Goal: Task Accomplishment & Management: Use online tool/utility

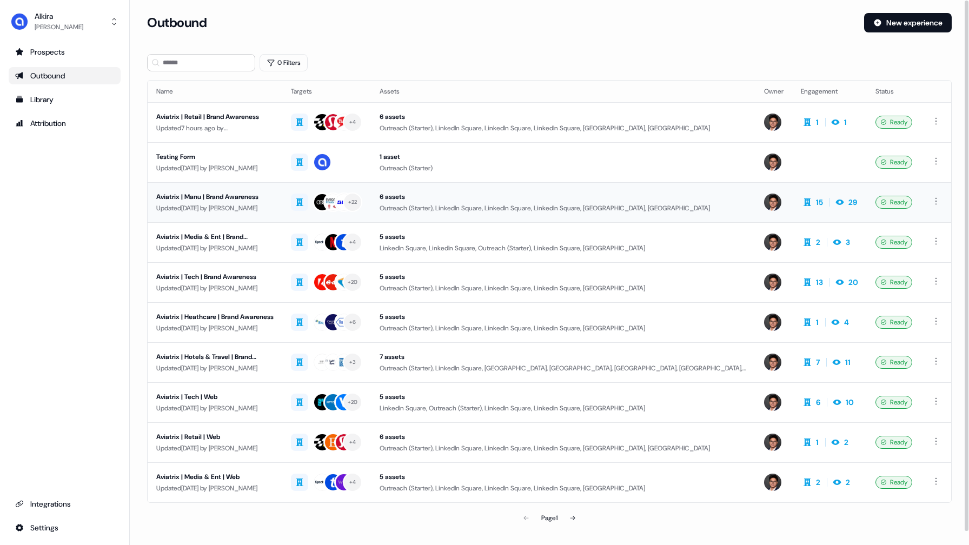
click at [252, 199] on div "Aviatrix | Manu | Brand Awareness" at bounding box center [214, 196] width 117 height 11
click at [243, 197] on div "Aviatrix | Manu | Brand Awareness" at bounding box center [214, 196] width 117 height 11
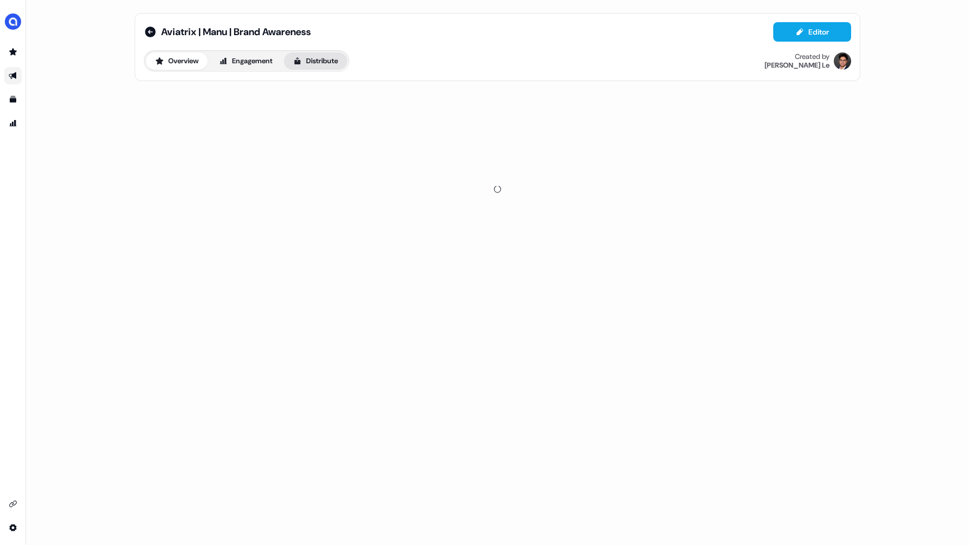
click at [328, 64] on button "Distribute" at bounding box center [315, 60] width 63 height 17
click at [188, 133] on div "Sync to CRM" at bounding box center [166, 132] width 44 height 11
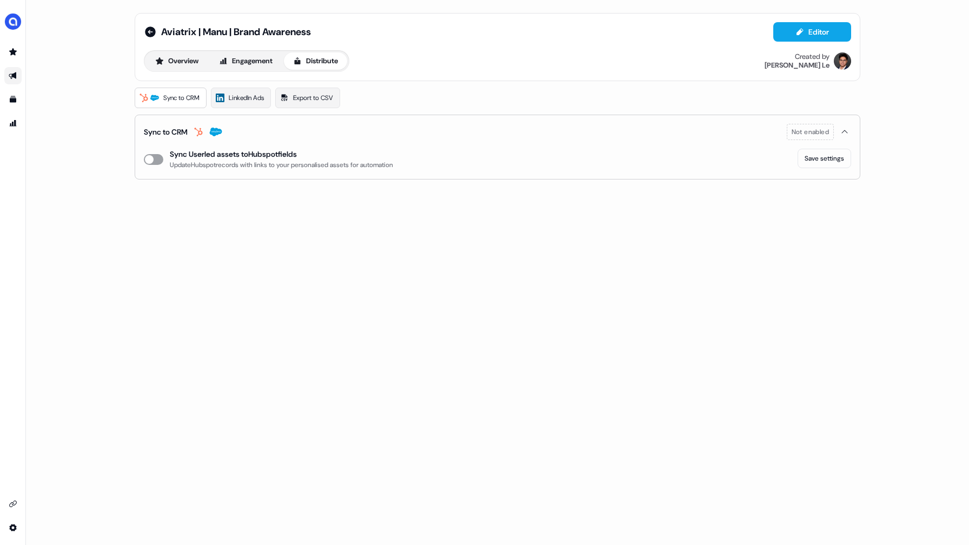
click at [150, 158] on button "enable-crm-asset-sync" at bounding box center [153, 159] width 19 height 11
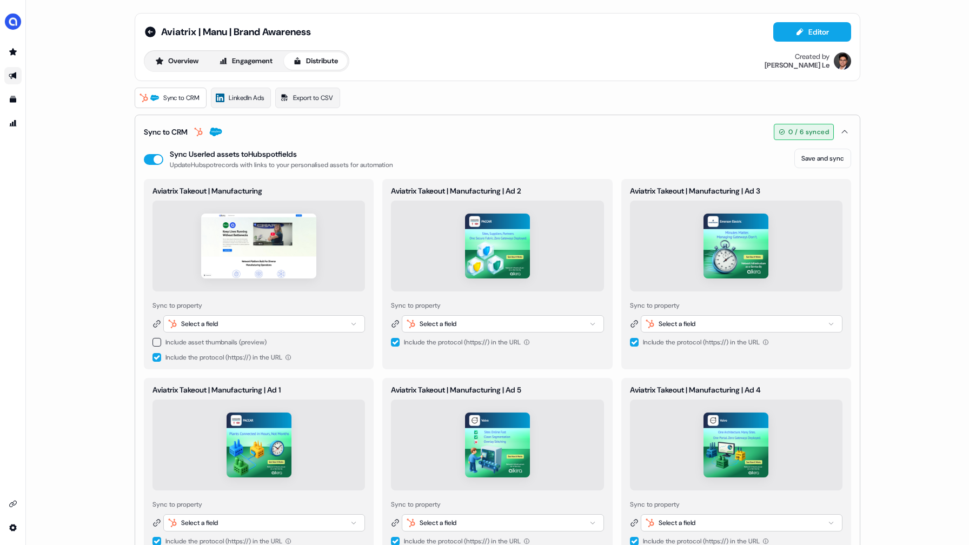
click at [297, 326] on div "Select a field" at bounding box center [264, 323] width 202 height 17
type input "****"
click at [287, 383] on span "userled_landing_page_url" at bounding box center [284, 382] width 73 height 11
click at [156, 342] on button "button" at bounding box center [156, 342] width 9 height 9
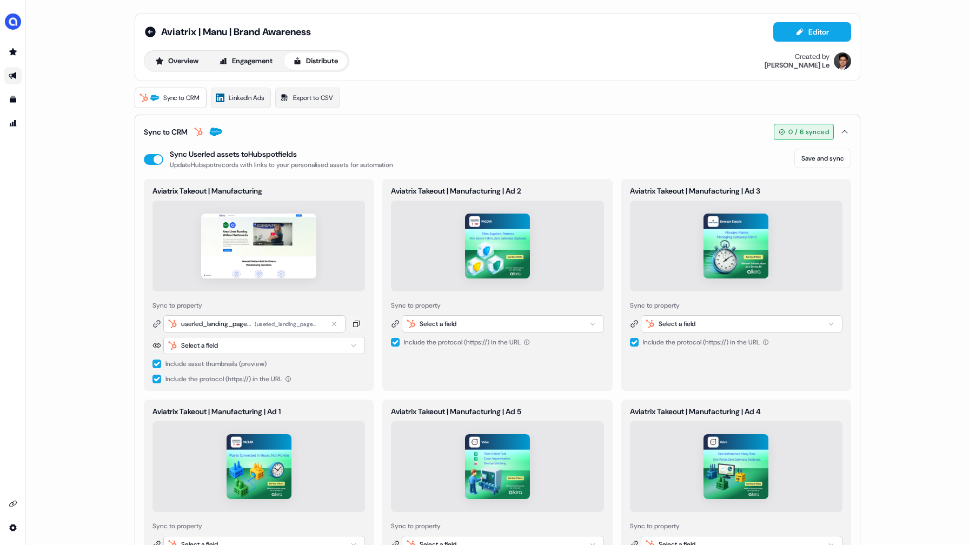
click at [347, 348] on icon "button" at bounding box center [353, 345] width 13 height 6
type input "****"
click at [337, 417] on div "userled_thumbnail_url" at bounding box center [296, 421] width 130 height 17
click at [156, 381] on button "button" at bounding box center [156, 379] width 9 height 9
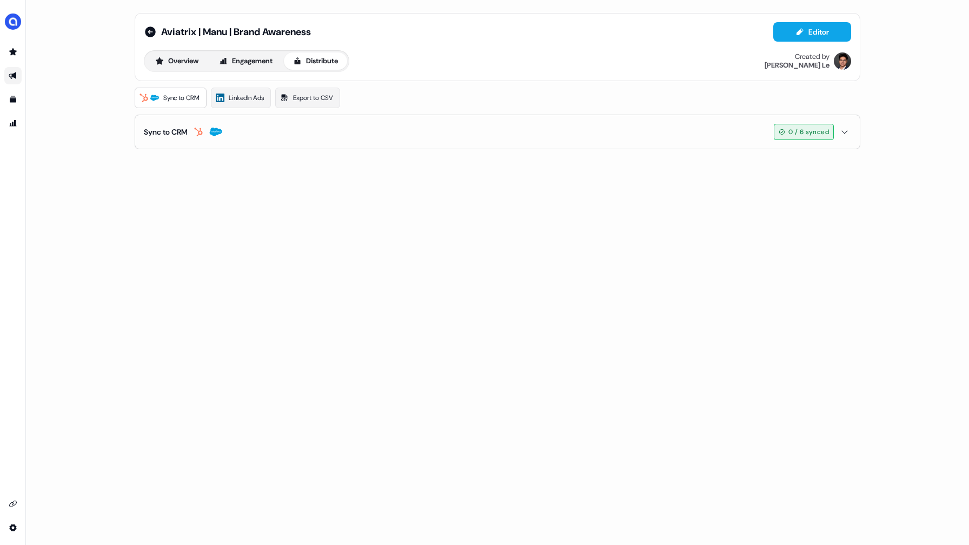
click at [195, 136] on div "Sync to CRM" at bounding box center [183, 132] width 78 height 11
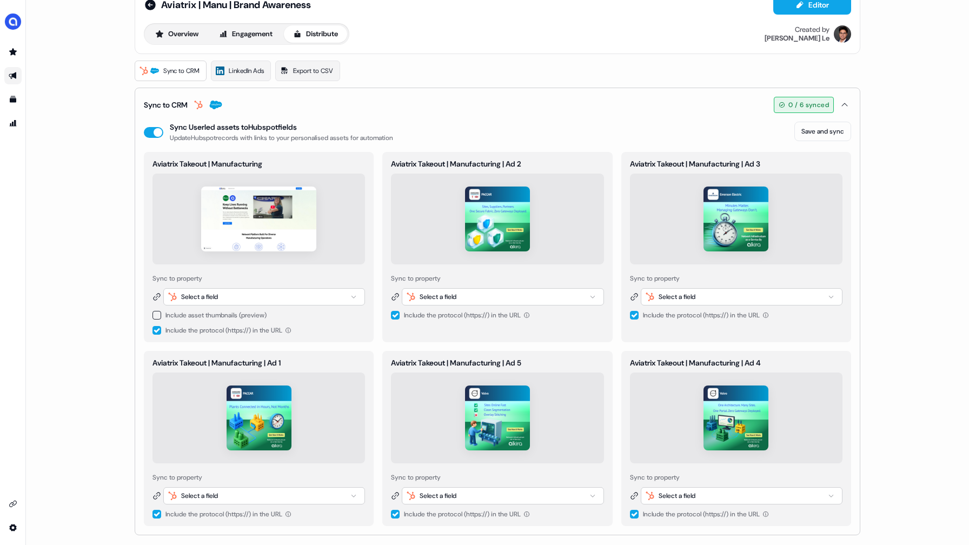
scroll to position [30, 0]
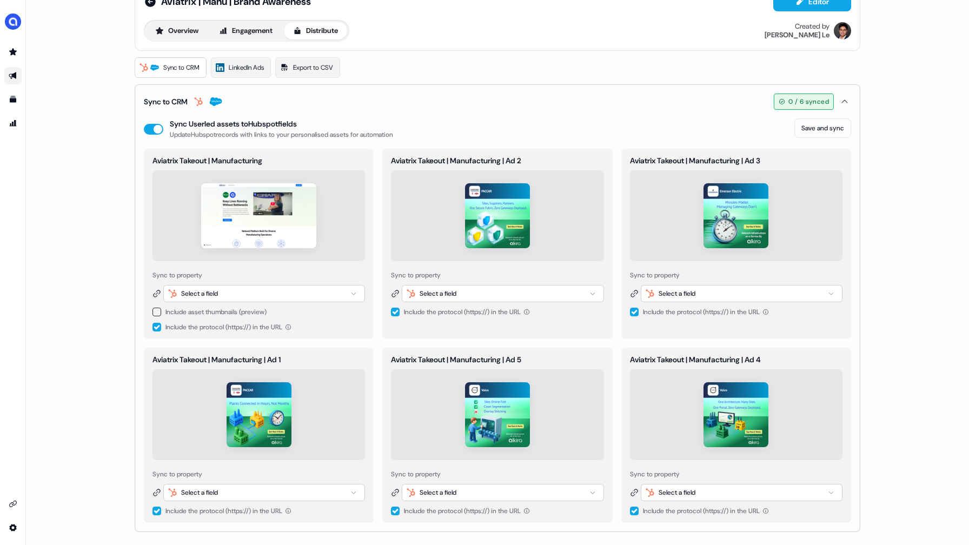
click at [330, 298] on div "Select a field" at bounding box center [264, 293] width 202 height 17
type input "****"
click at [321, 355] on span "userled_landing_page_url" at bounding box center [284, 352] width 73 height 11
click at [157, 312] on button "button" at bounding box center [156, 312] width 9 height 9
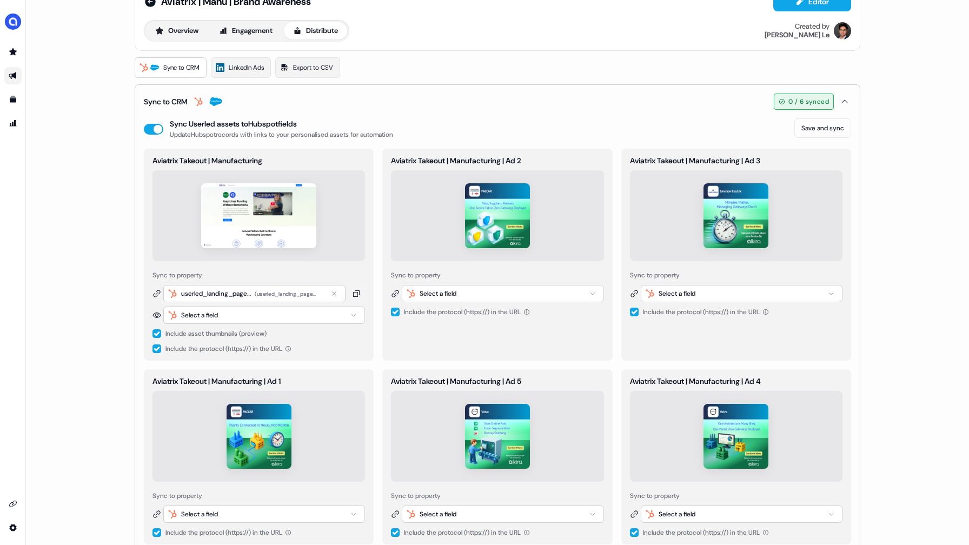
click at [332, 316] on div "Select a field" at bounding box center [264, 315] width 202 height 17
type input "****"
click at [310, 389] on span "userled_thumbnail_url" at bounding box center [279, 391] width 62 height 11
click at [156, 349] on button "button" at bounding box center [156, 348] width 9 height 9
click at [817, 127] on button "Save and sync" at bounding box center [822, 127] width 57 height 19
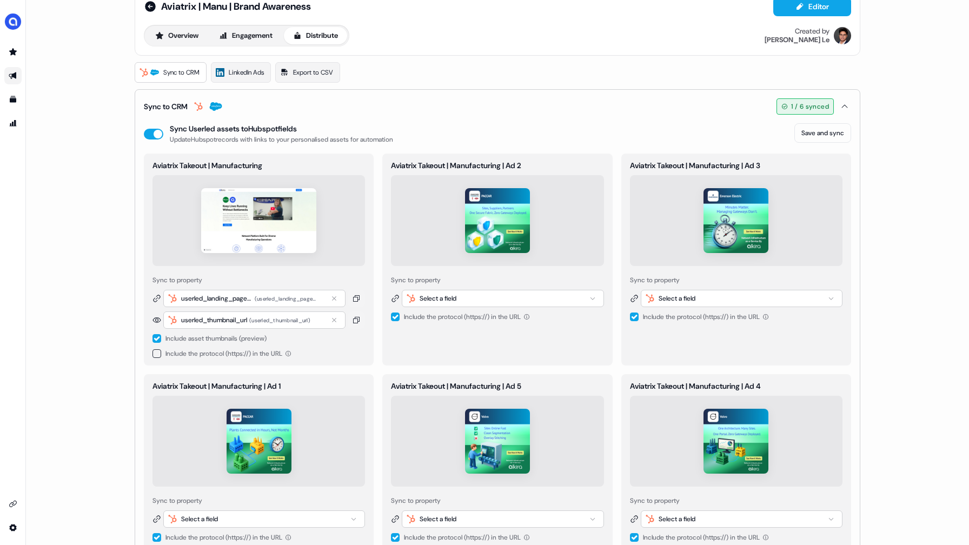
scroll to position [24, 0]
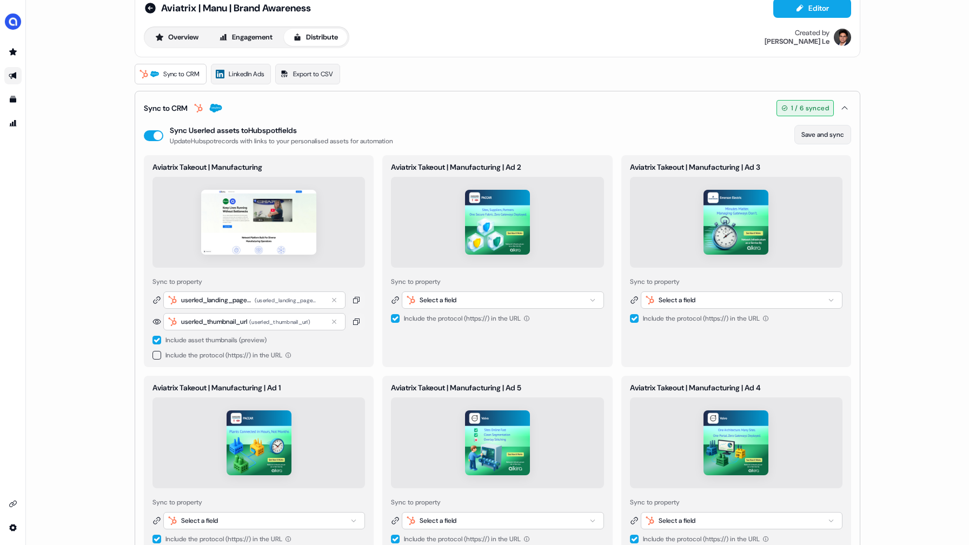
click at [817, 131] on button "Save and sync" at bounding box center [822, 134] width 57 height 19
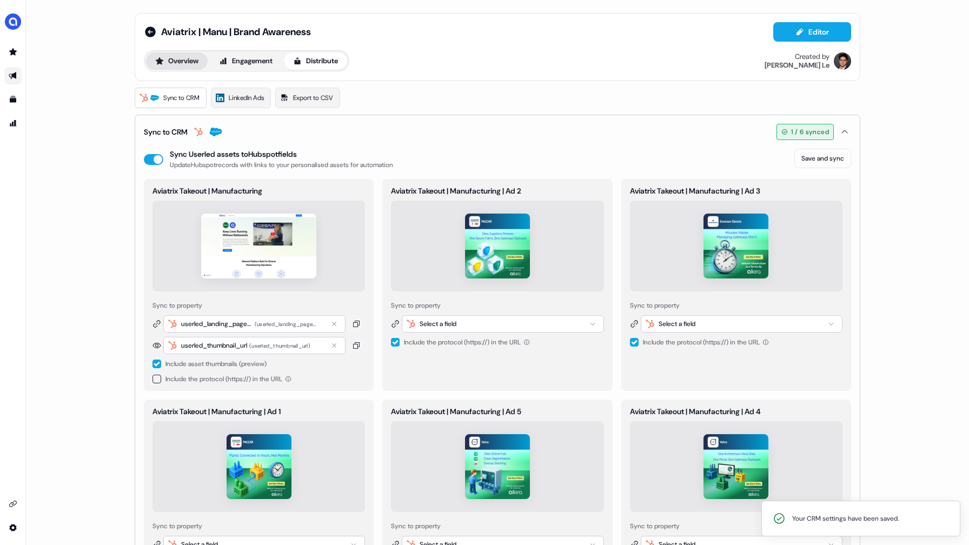
click at [184, 58] on button "Overview" at bounding box center [177, 60] width 62 height 17
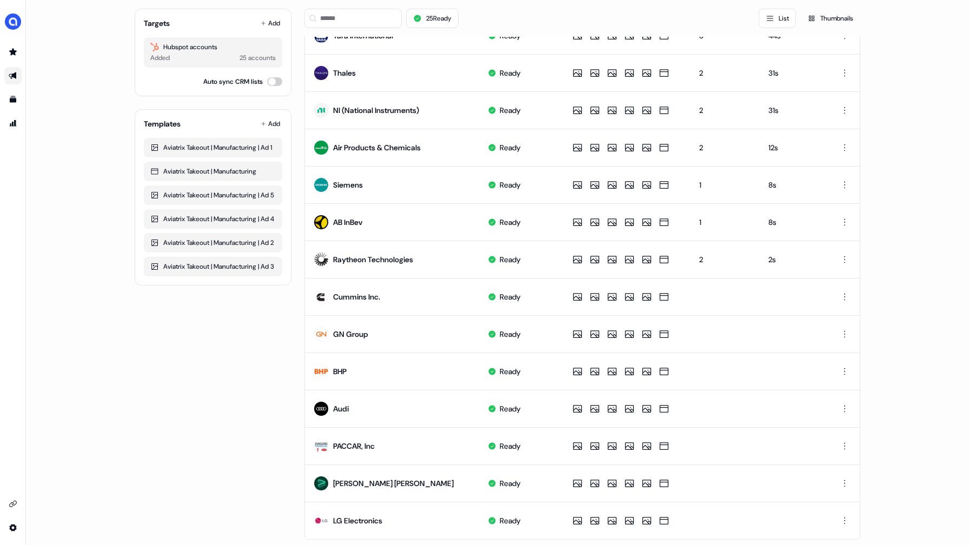
scroll to position [380, 0]
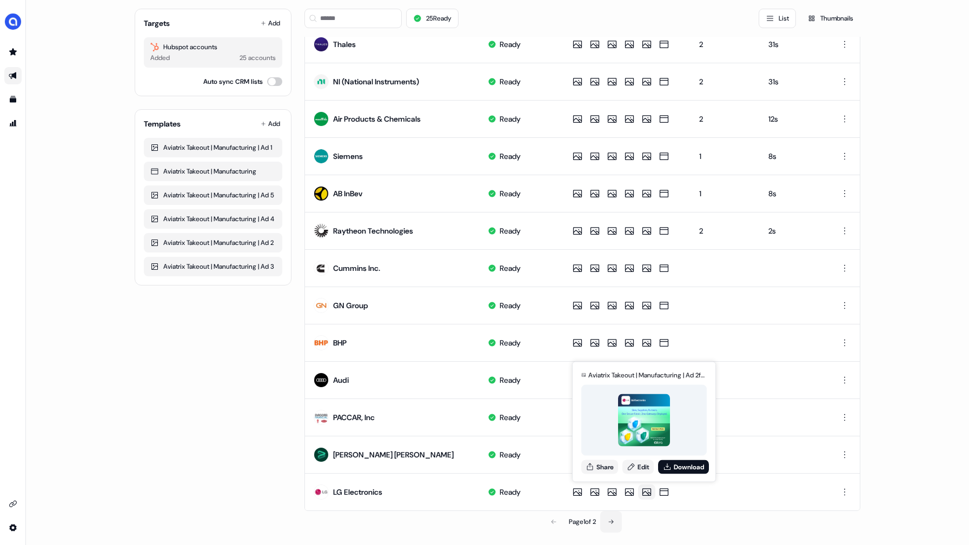
click at [610, 518] on button at bounding box center [611, 522] width 22 height 22
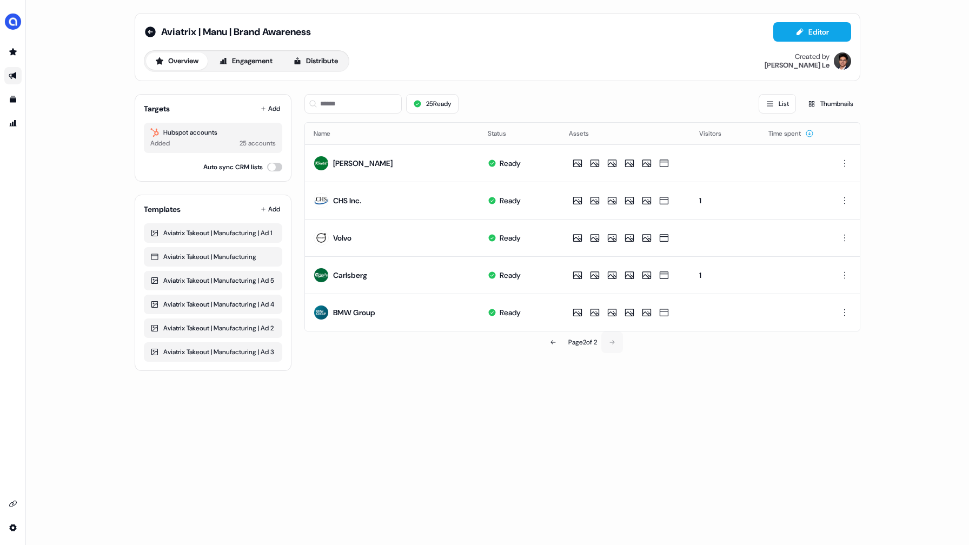
scroll to position [0, 0]
click at [341, 237] on div "Volvo" at bounding box center [342, 238] width 18 height 11
click at [341, 236] on div "Volvo" at bounding box center [342, 238] width 18 height 11
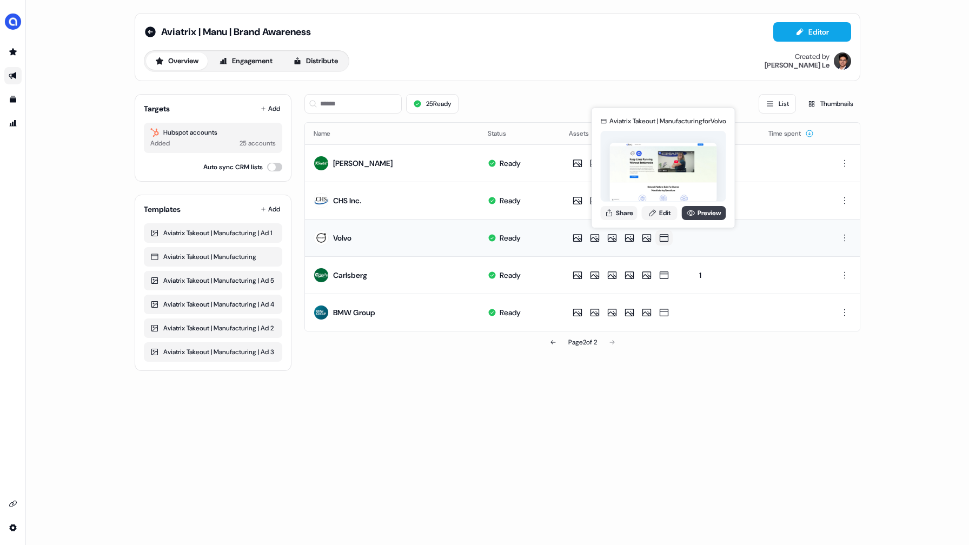
click at [693, 210] on icon at bounding box center [691, 213] width 9 height 9
